Goal: Check status

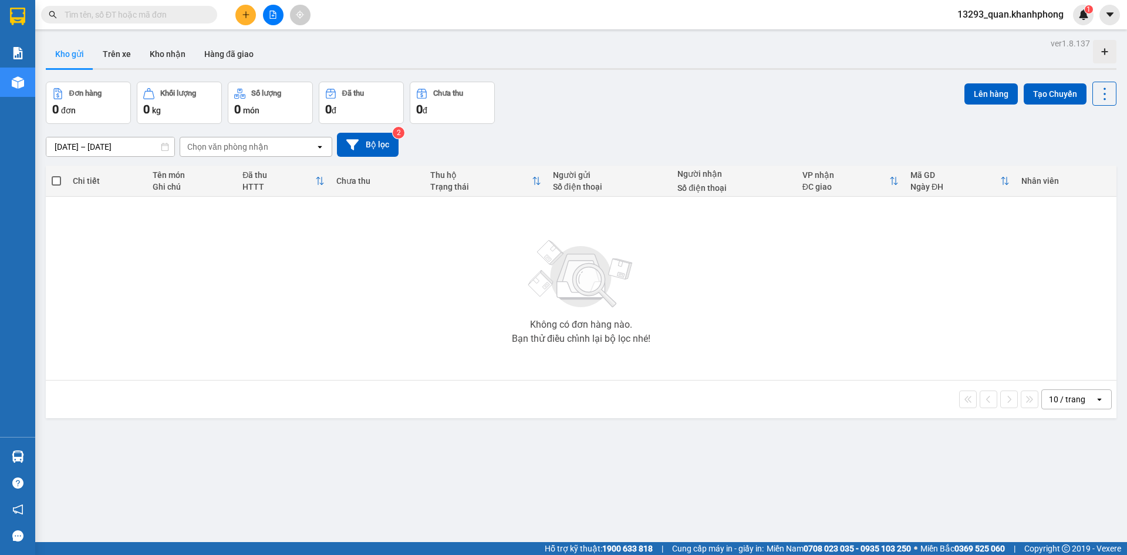
click at [847, 101] on div "Đơn hàng 0 đơn Khối lượng 0 kg Số lượng 0 món Đã thu 0 đ Chưa thu 0 đ Lên hàng …" at bounding box center [581, 103] width 1071 height 42
click at [161, 274] on div "Không có đơn hàng nào. Bạn thử điều chỉnh lại bộ lọc nhé!" at bounding box center [581, 288] width 1059 height 176
click at [553, 106] on div "Đơn hàng 0 đơn Khối lượng 0 kg Số lượng 0 món Đã thu 0 đ Chưa thu 0 đ Lên hàng …" at bounding box center [581, 103] width 1071 height 42
